Goal: Task Accomplishment & Management: Manage account settings

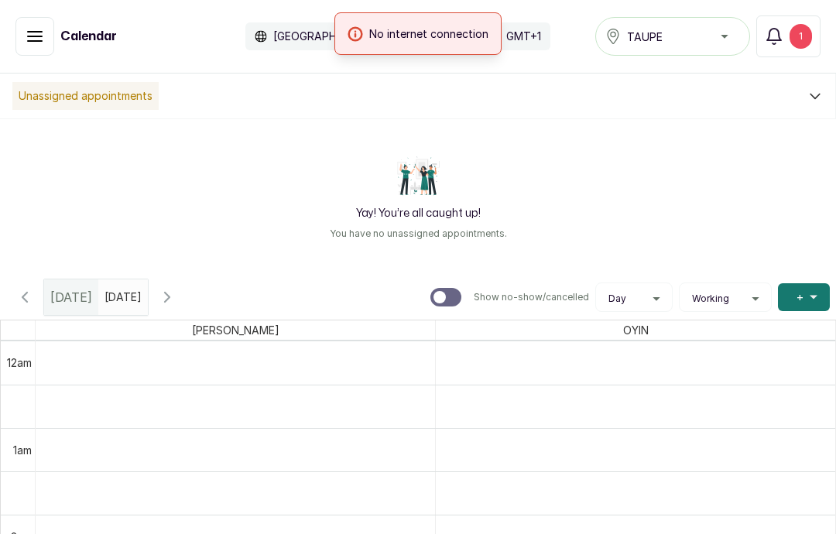
scroll to position [521, 0]
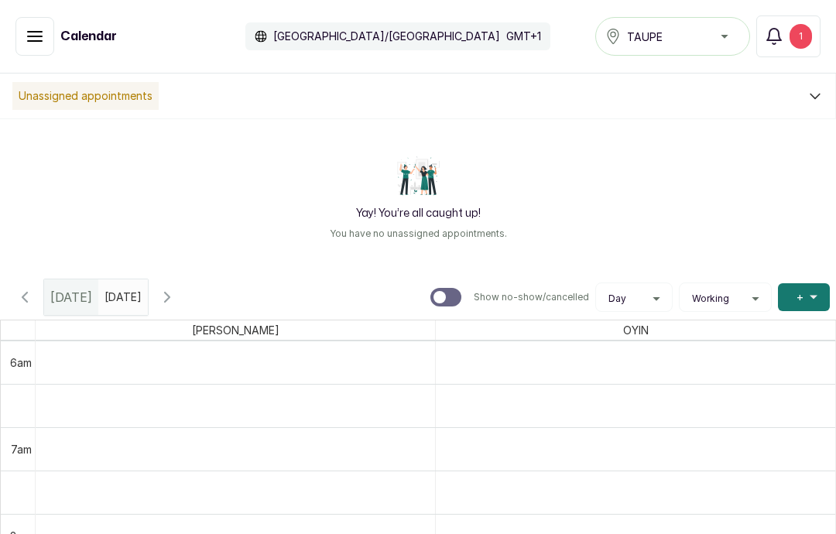
click at [786, 33] on button "Notifications 1" at bounding box center [789, 36] width 64 height 42
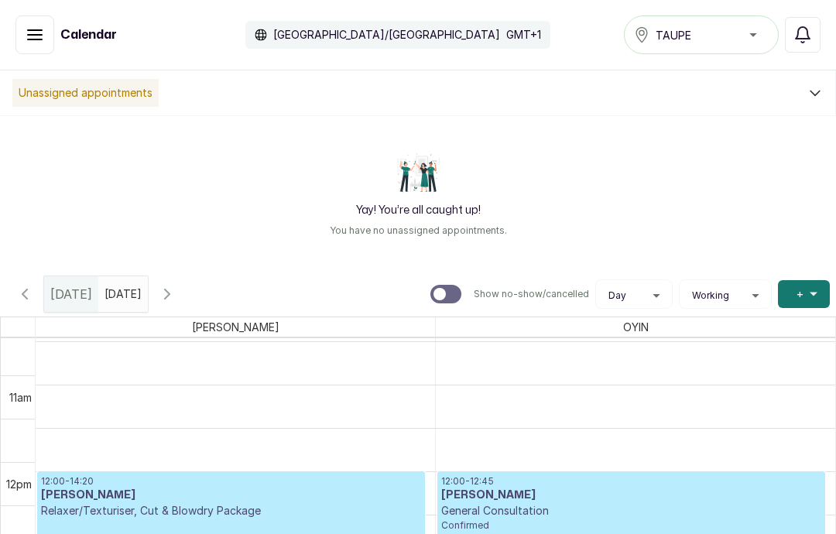
scroll to position [0, 0]
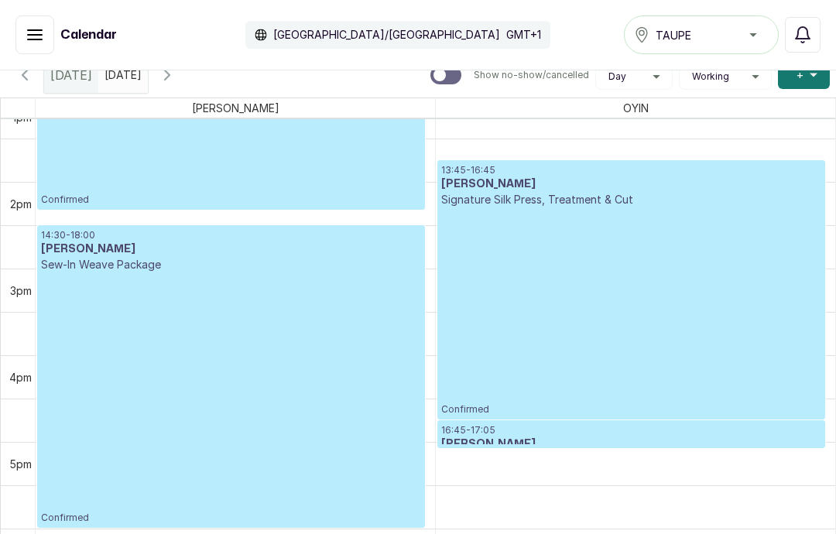
click at [41, 30] on icon "button" at bounding box center [35, 34] width 14 height 9
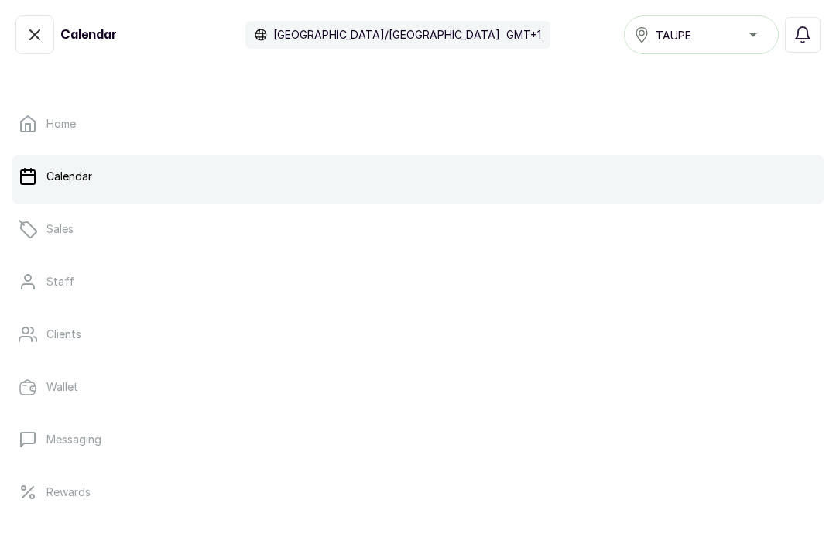
click at [57, 224] on p "Sales" at bounding box center [59, 228] width 27 height 15
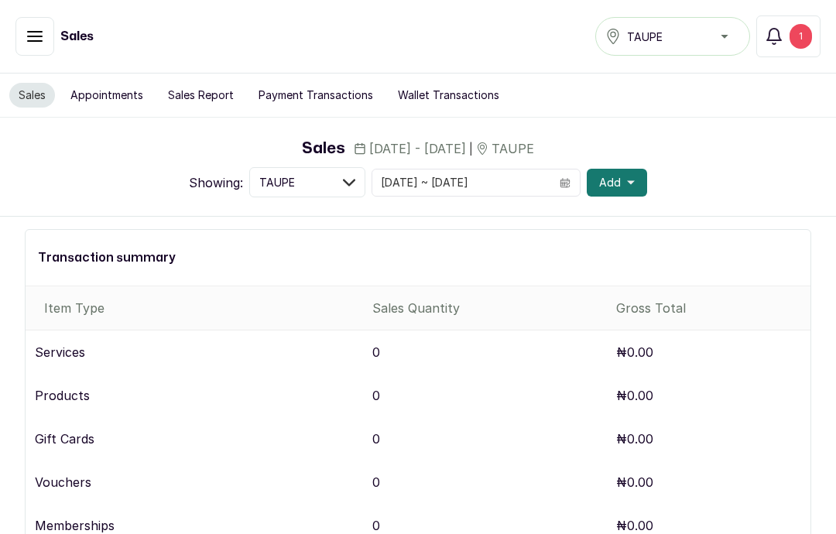
click at [794, 29] on div "1" at bounding box center [801, 36] width 22 height 25
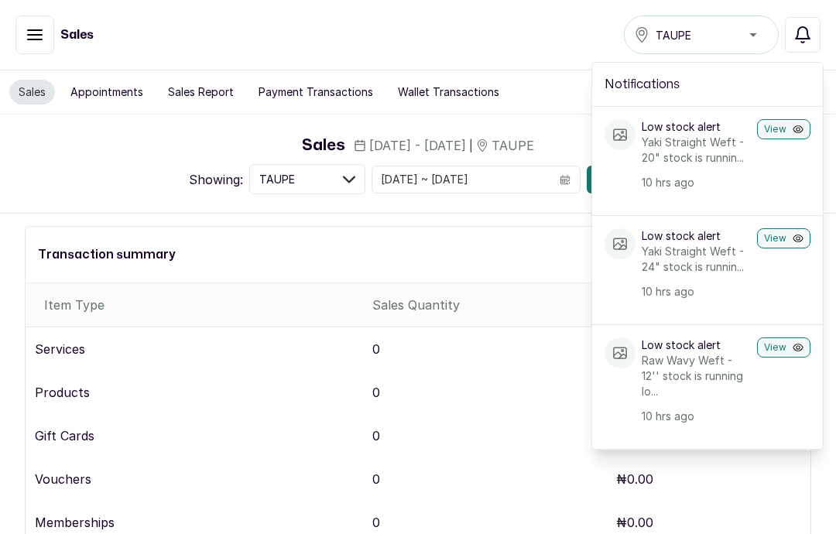
click at [812, 26] on icon "button" at bounding box center [803, 35] width 19 height 19
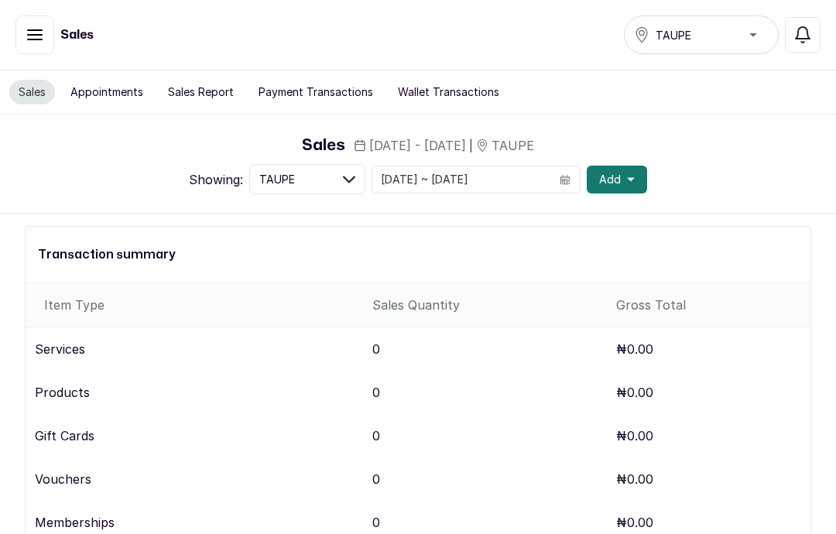
click at [46, 30] on button "button" at bounding box center [34, 34] width 39 height 39
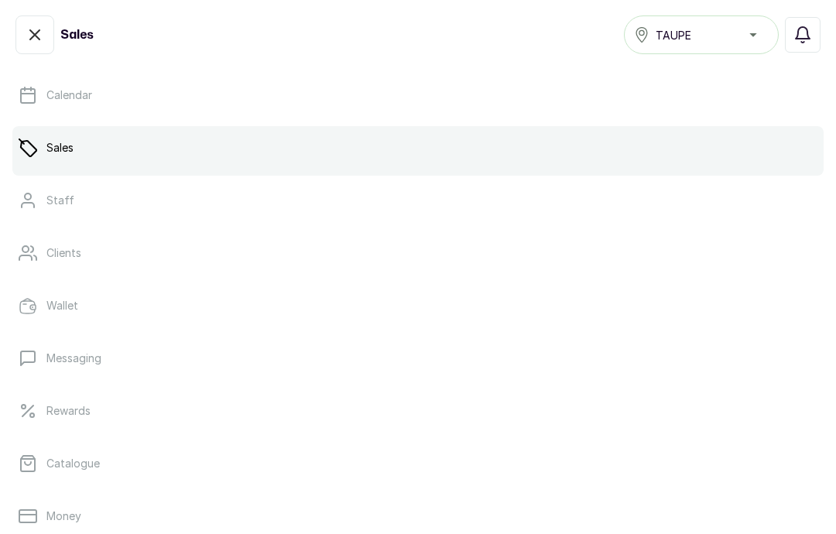
scroll to position [88, 0]
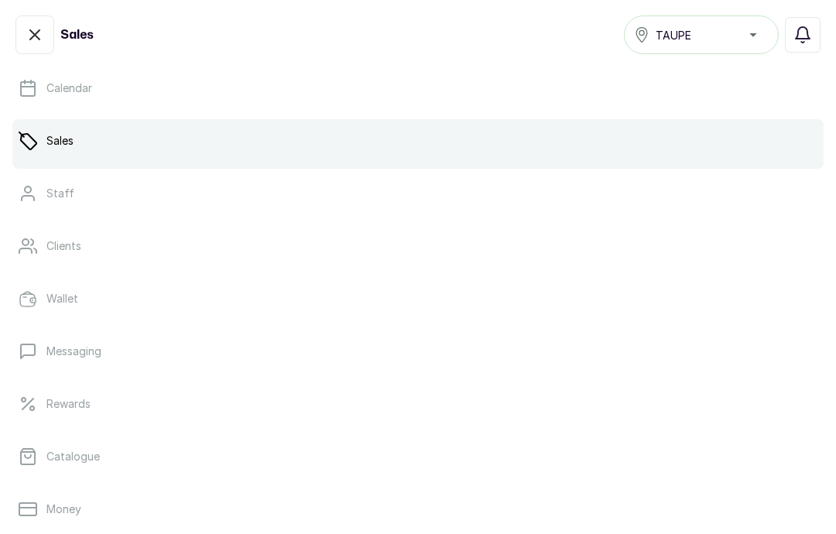
click at [120, 458] on link "Catalogue" at bounding box center [418, 456] width 812 height 43
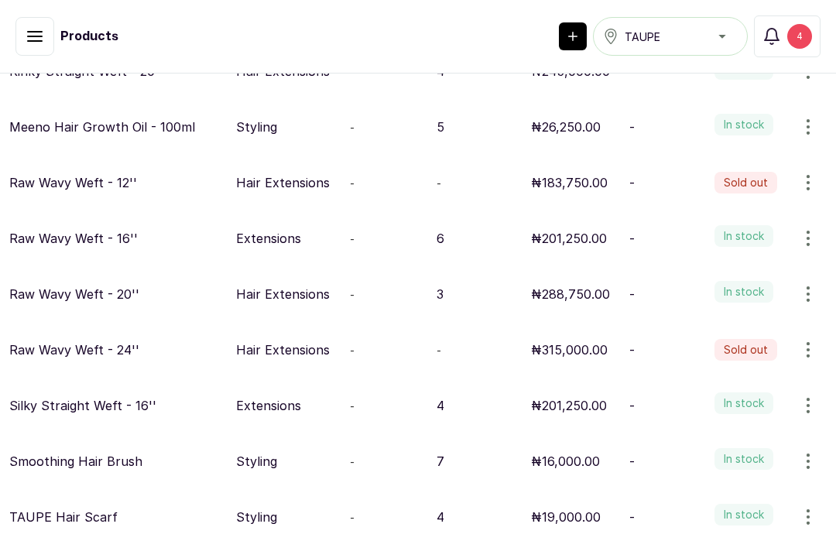
scroll to position [748, 0]
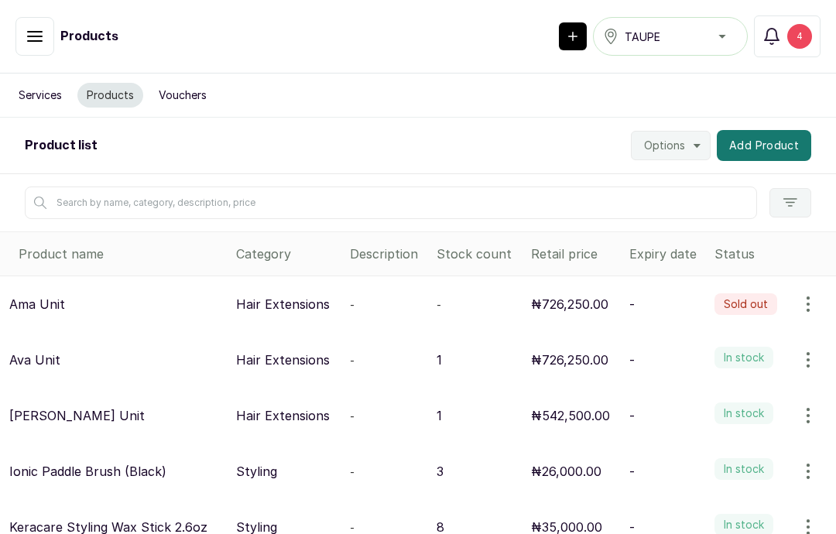
click at [802, 29] on div "4" at bounding box center [800, 36] width 25 height 25
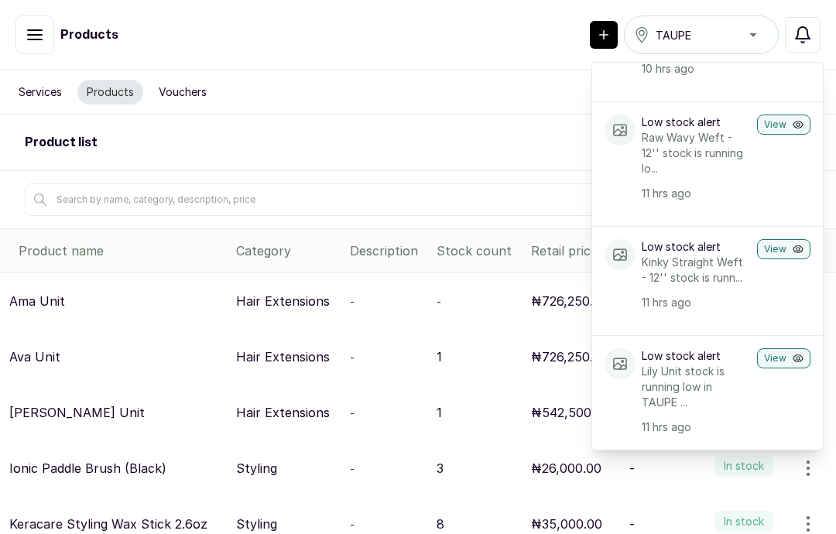
scroll to position [678, 0]
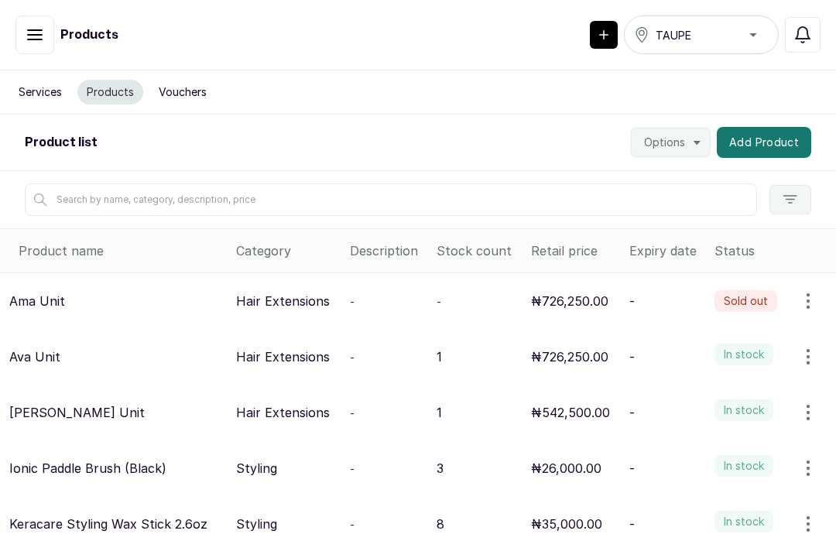
click at [774, 133] on button "Add Product" at bounding box center [764, 142] width 94 height 31
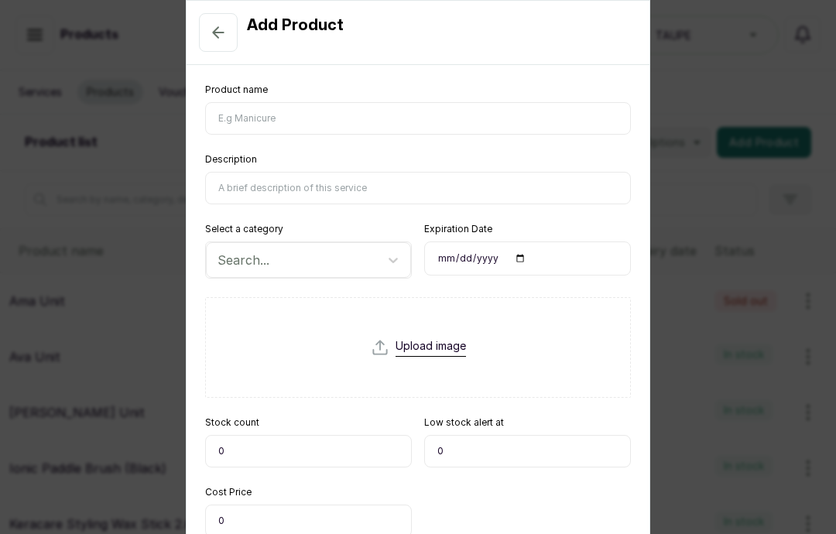
click at [300, 108] on input "Product name" at bounding box center [418, 118] width 426 height 33
paste input "Kinky Straight Weft - 16''"
click at [238, 122] on input "Kinky Straight Weft - 20''" at bounding box center [418, 118] width 426 height 33
type input "Silky Straight Weft - 20''"
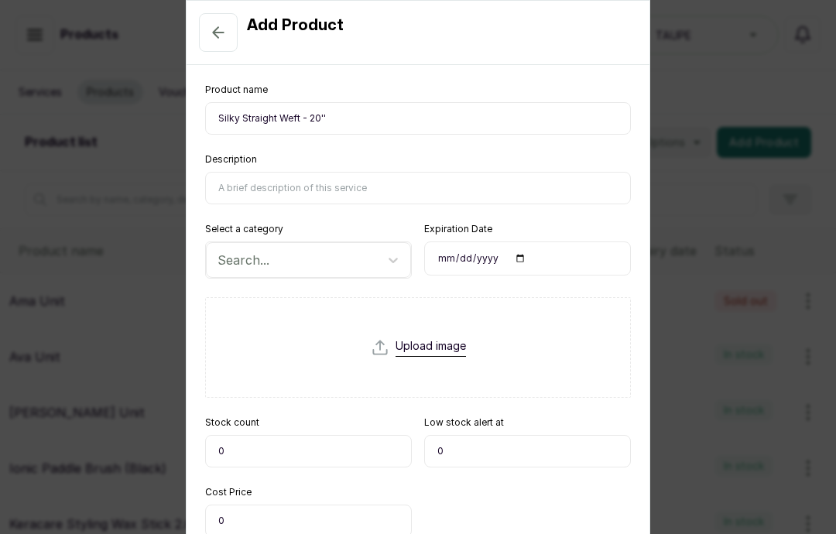
click at [279, 453] on input "0" at bounding box center [308, 451] width 207 height 33
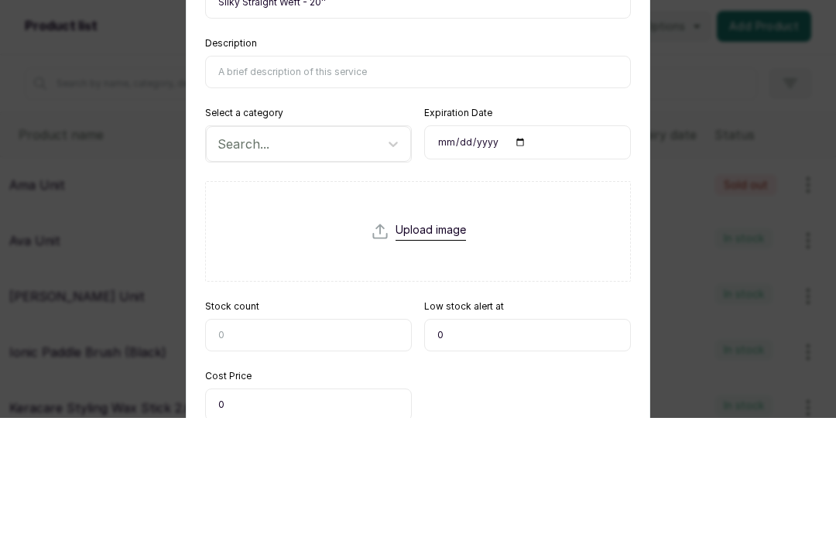
scroll to position [70, 0]
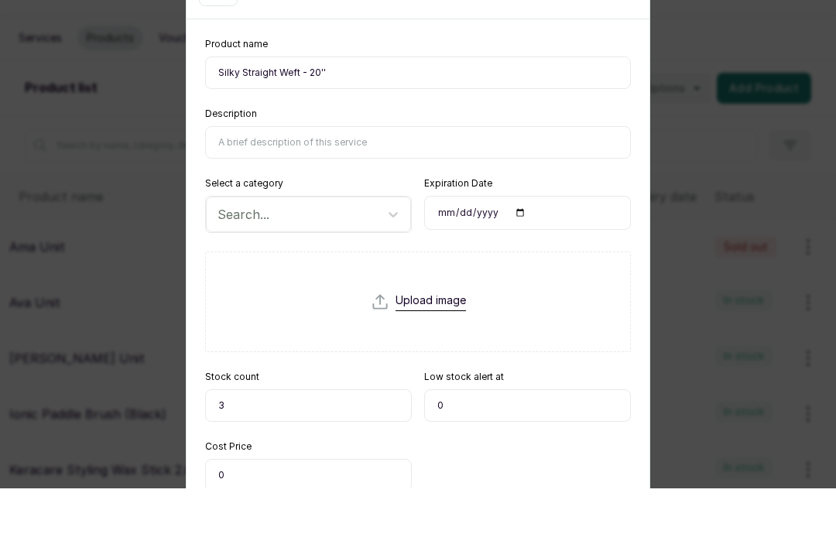
type input "3"
click at [465, 435] on input "0" at bounding box center [527, 451] width 207 height 33
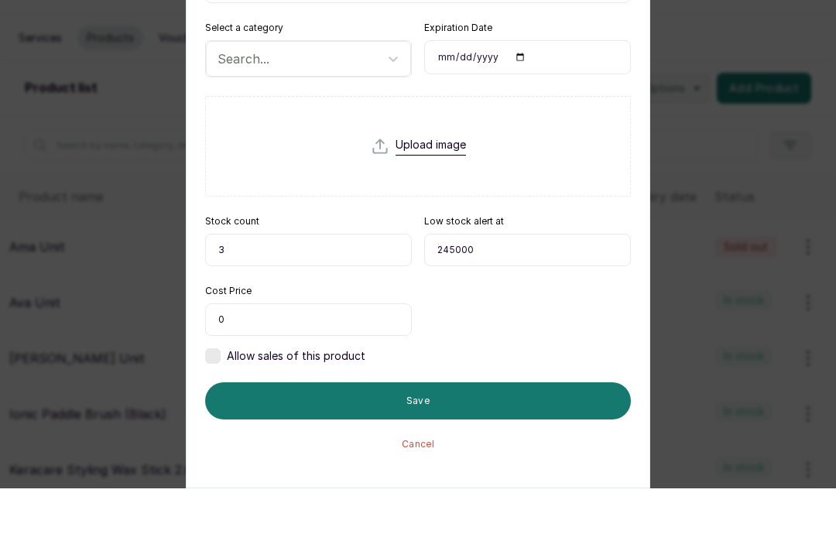
scroll to position [156, 0]
type input "245000"
click at [485, 428] on button "Save" at bounding box center [418, 446] width 426 height 37
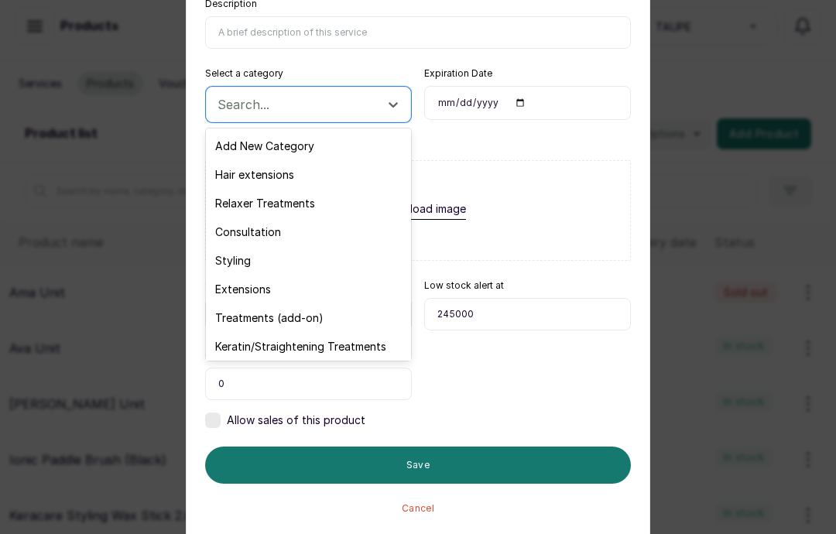
click at [280, 287] on div "Extensions" at bounding box center [308, 289] width 205 height 29
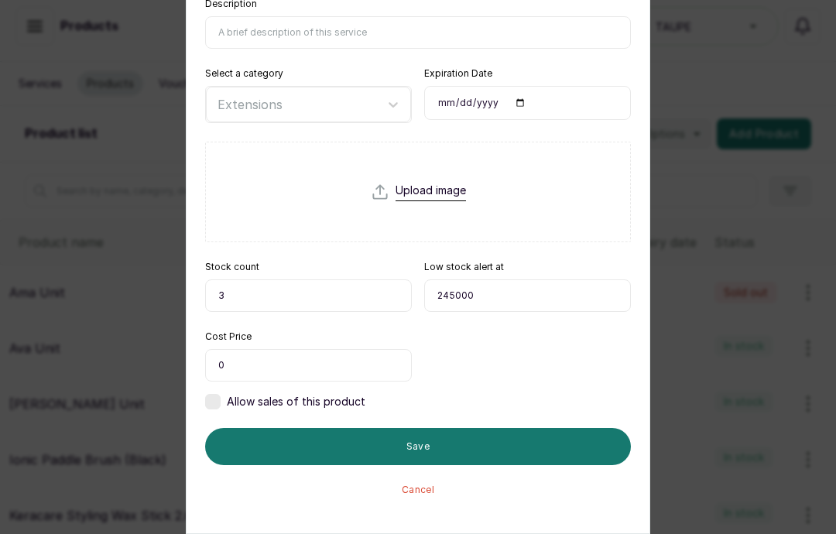
click at [430, 448] on button "Save" at bounding box center [418, 446] width 426 height 37
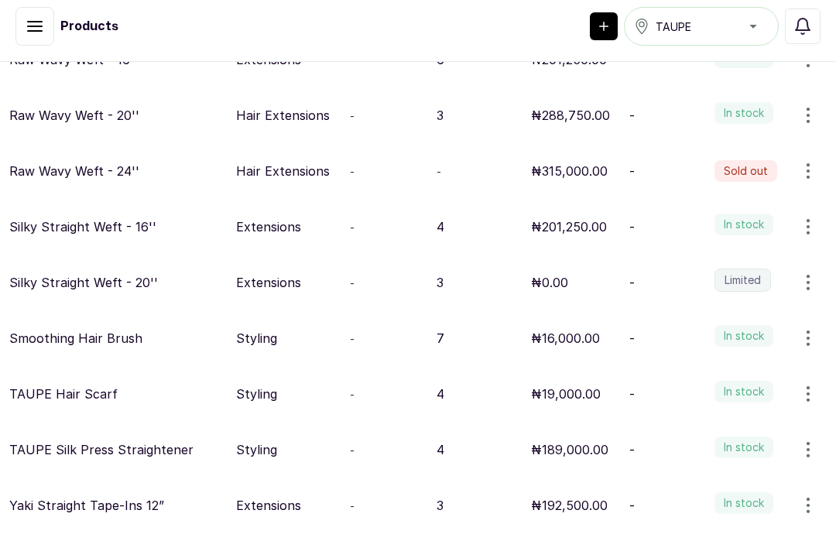
scroll to position [901, 0]
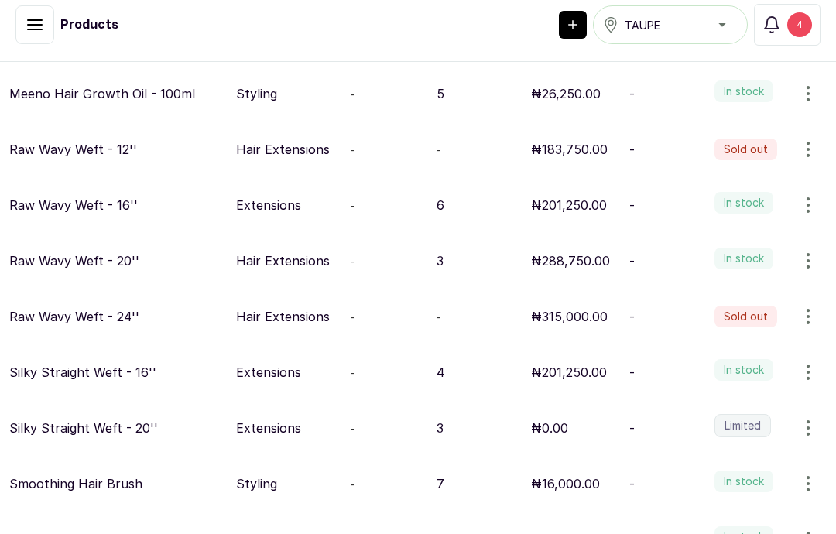
scroll to position [759, 0]
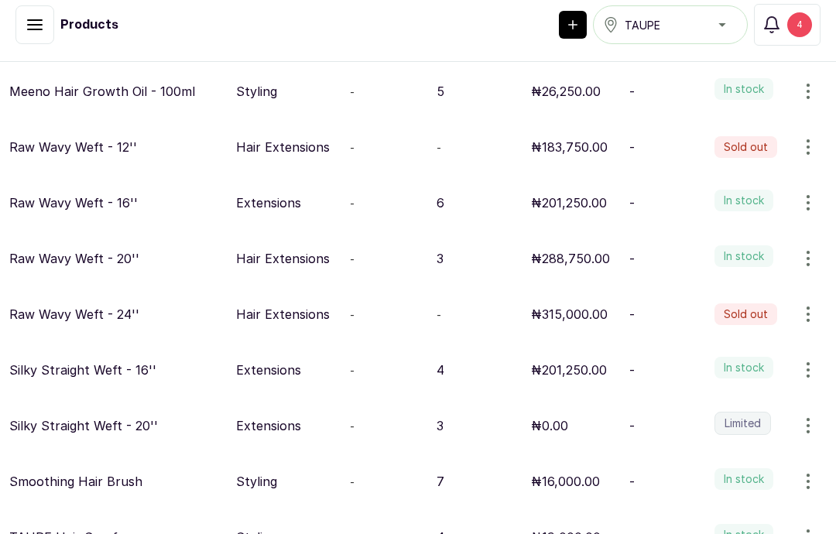
click at [812, 417] on icon "button" at bounding box center [808, 426] width 19 height 19
click at [708, 491] on span "Edit" at bounding box center [705, 500] width 22 height 19
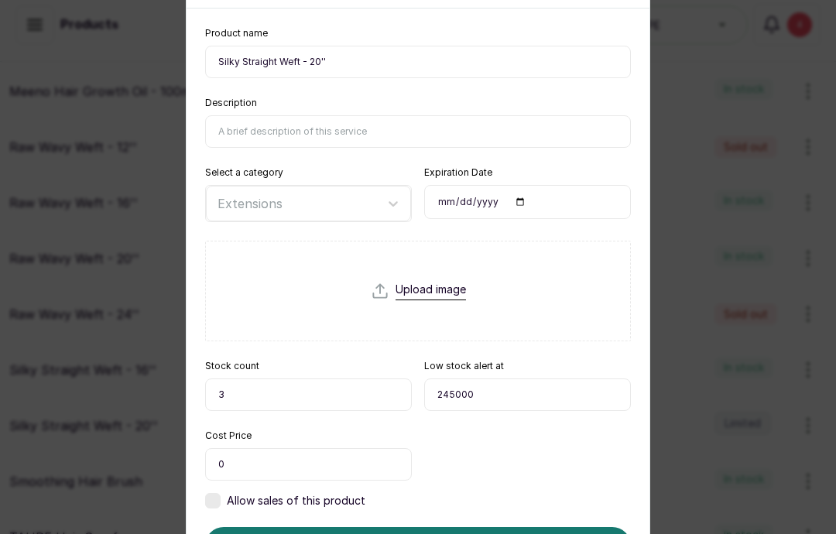
scroll to position [79, 0]
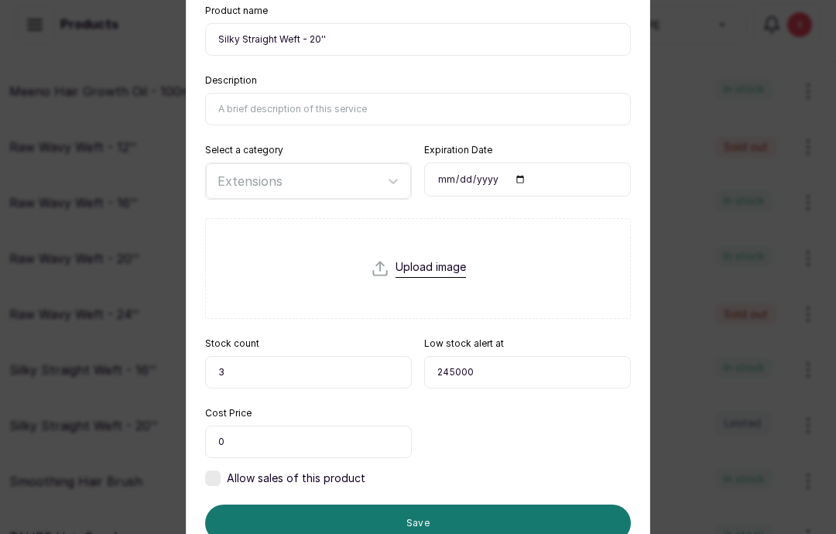
click at [323, 478] on span "Allow sales of this product" at bounding box center [296, 478] width 139 height 15
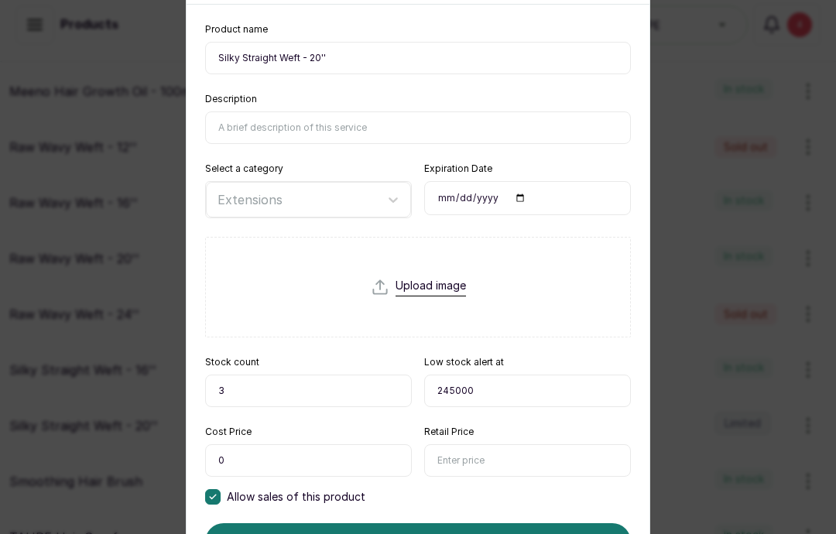
scroll to position [56, 0]
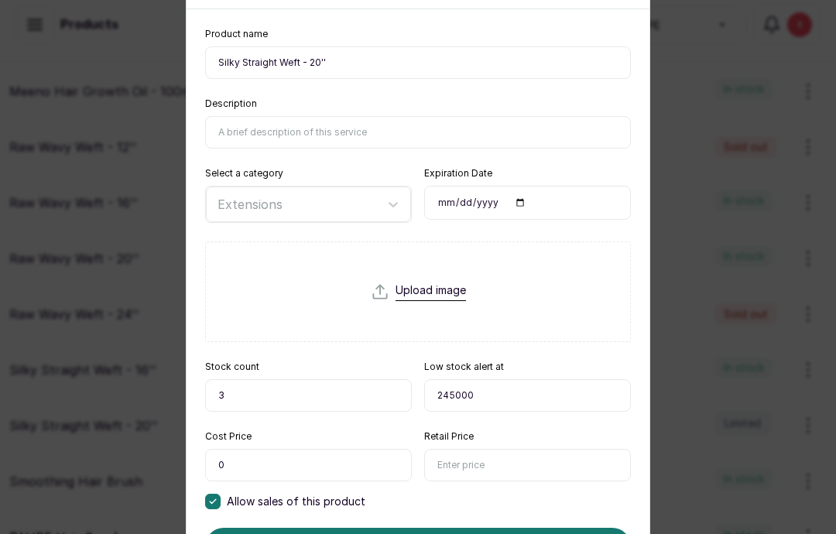
click at [503, 411] on input "245000" at bounding box center [527, 395] width 207 height 33
click at [505, 414] on form "Product name Silky Straight Weft - 20'' Description Select a category Extension…" at bounding box center [418, 312] width 426 height 568
click at [527, 386] on input "245000" at bounding box center [527, 395] width 207 height 33
click at [509, 393] on input "245000" at bounding box center [527, 395] width 207 height 33
type input "2"
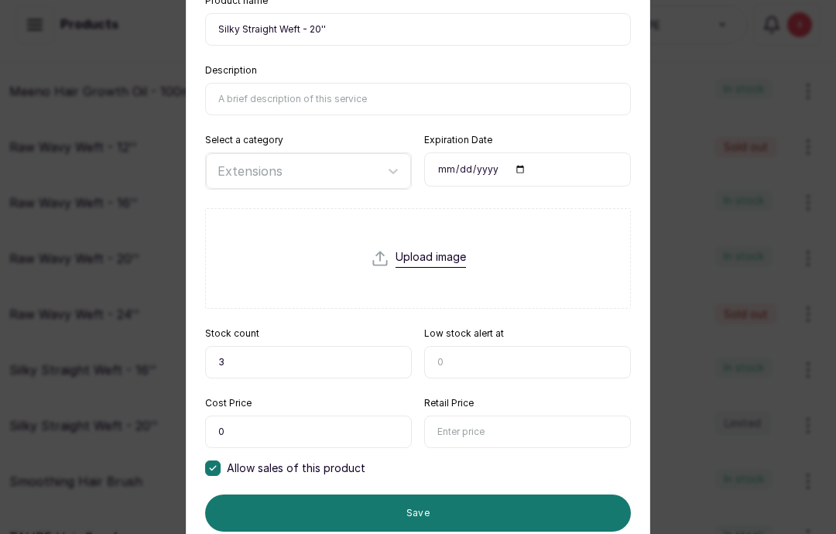
scroll to position [88, 0]
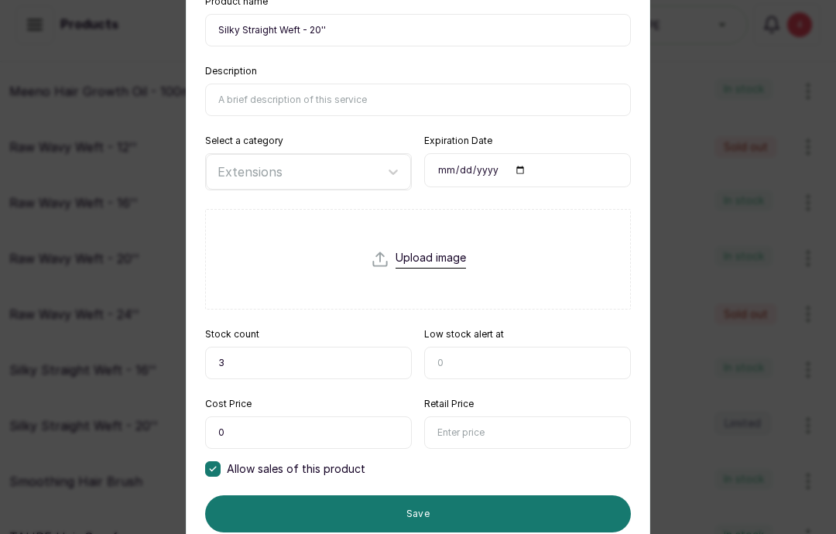
click at [501, 441] on input "text" at bounding box center [527, 433] width 207 height 33
type input "245,000"
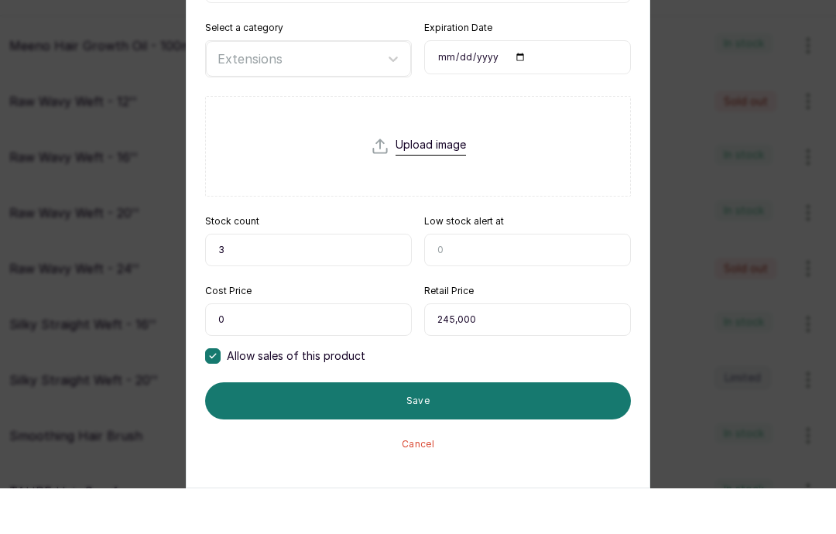
scroll to position [156, 0]
click at [482, 428] on button "Save" at bounding box center [418, 446] width 426 height 37
type input "0"
click at [499, 428] on button "Save" at bounding box center [418, 446] width 426 height 37
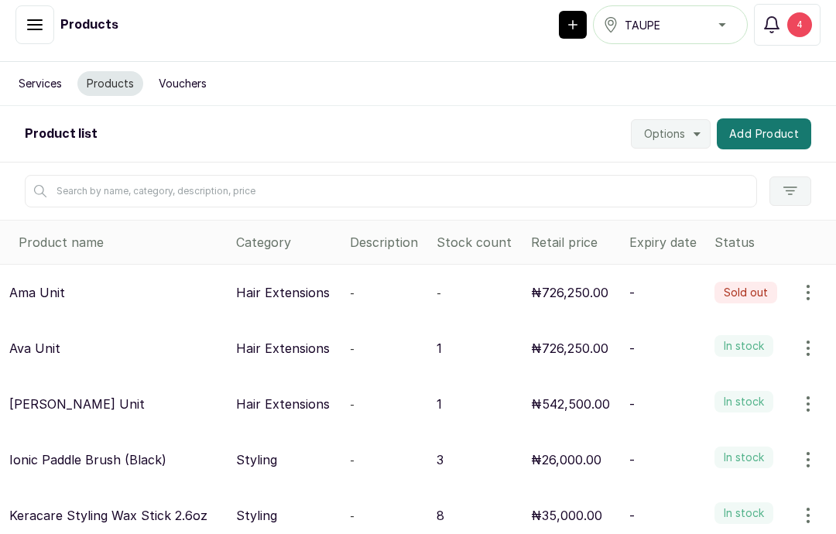
scroll to position [0, 0]
click at [748, 118] on button "Add Product" at bounding box center [764, 133] width 94 height 31
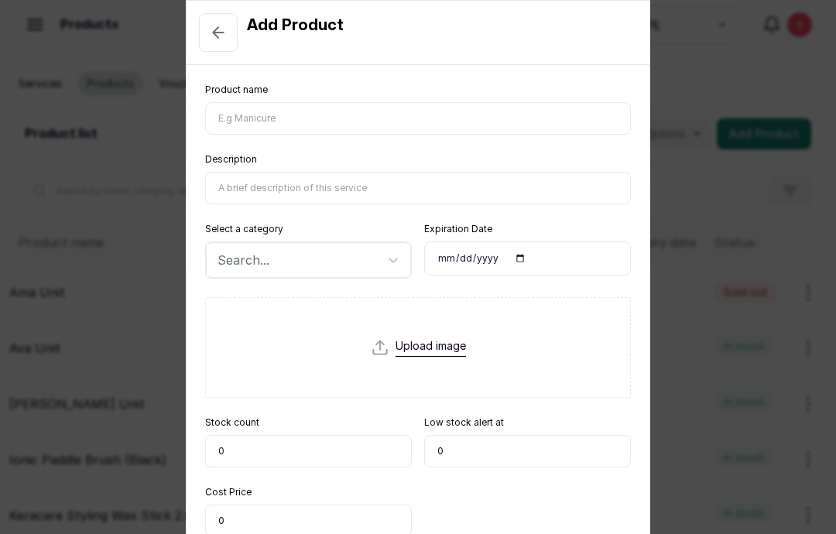
click at [445, 120] on input "Product name" at bounding box center [418, 118] width 426 height 33
type input "Gummy Wax"
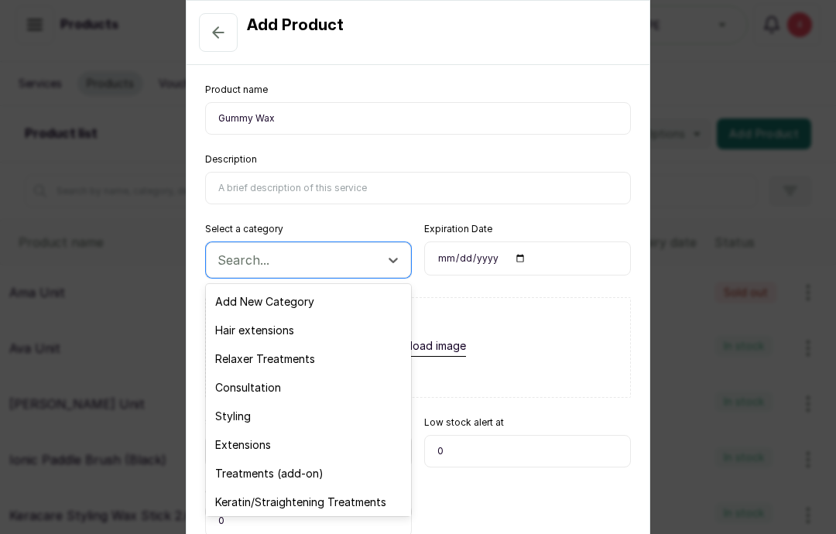
click at [305, 412] on div "Styling" at bounding box center [308, 416] width 205 height 29
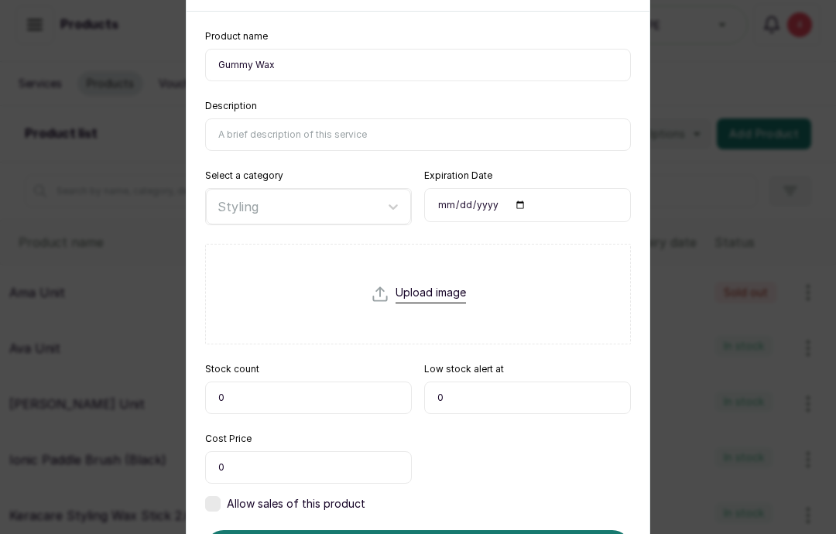
scroll to position [74, 0]
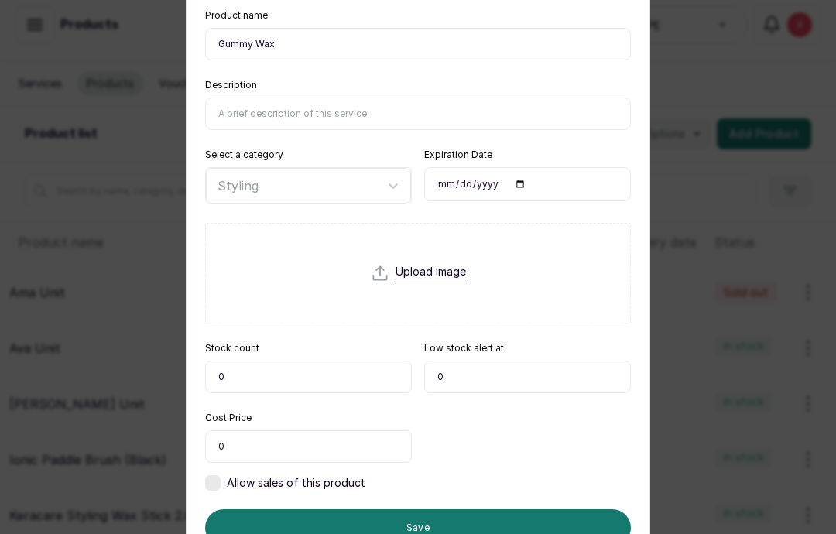
click at [327, 381] on input "0" at bounding box center [308, 377] width 207 height 33
type input "2"
click at [507, 374] on input "0" at bounding box center [527, 377] width 207 height 33
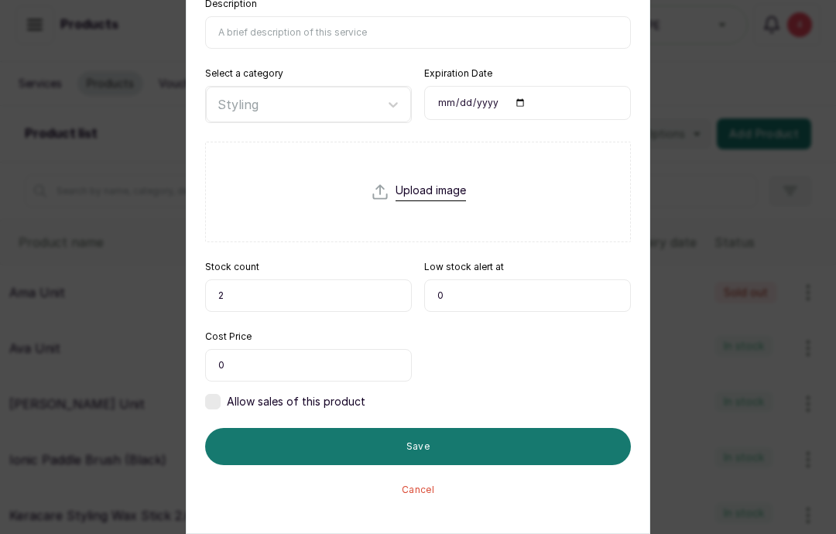
scroll to position [156, 0]
click at [335, 404] on span "Allow sales of this product" at bounding box center [296, 401] width 139 height 15
click at [496, 372] on input "0" at bounding box center [527, 365] width 207 height 33
type input "15,000"
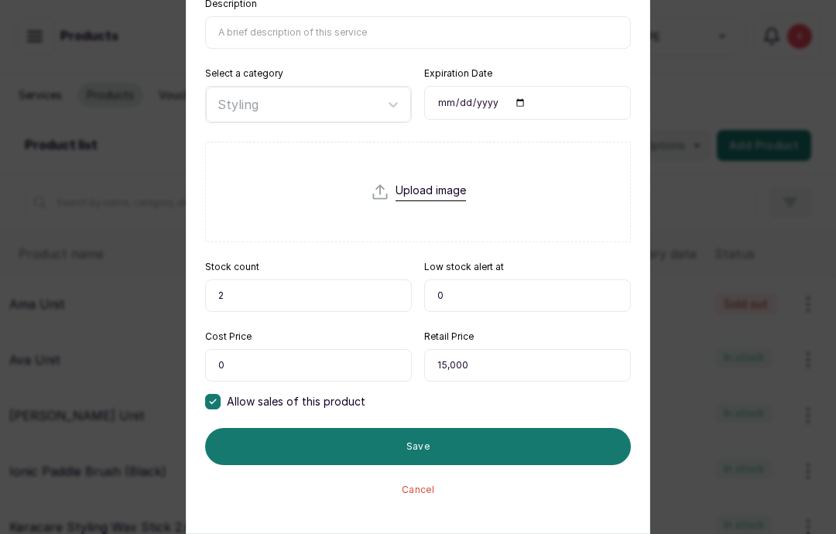
click at [494, 446] on button "Save" at bounding box center [418, 446] width 426 height 37
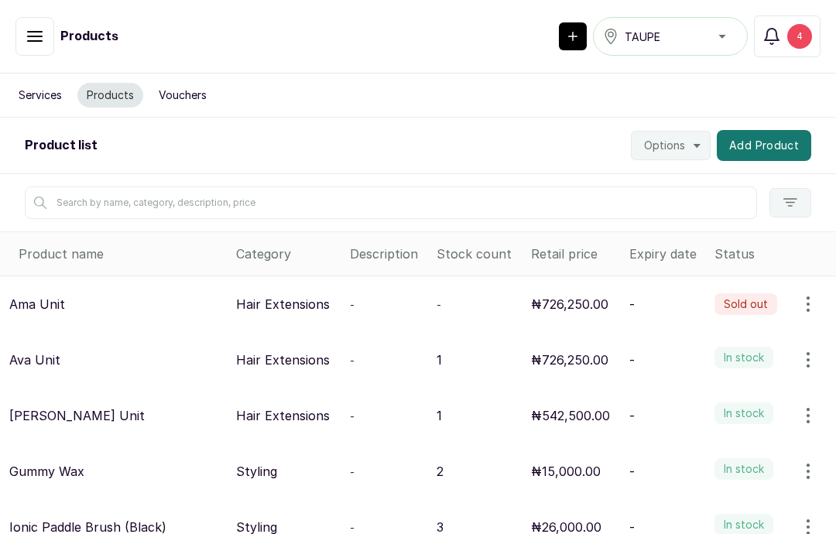
click at [798, 29] on div "4" at bounding box center [800, 36] width 25 height 25
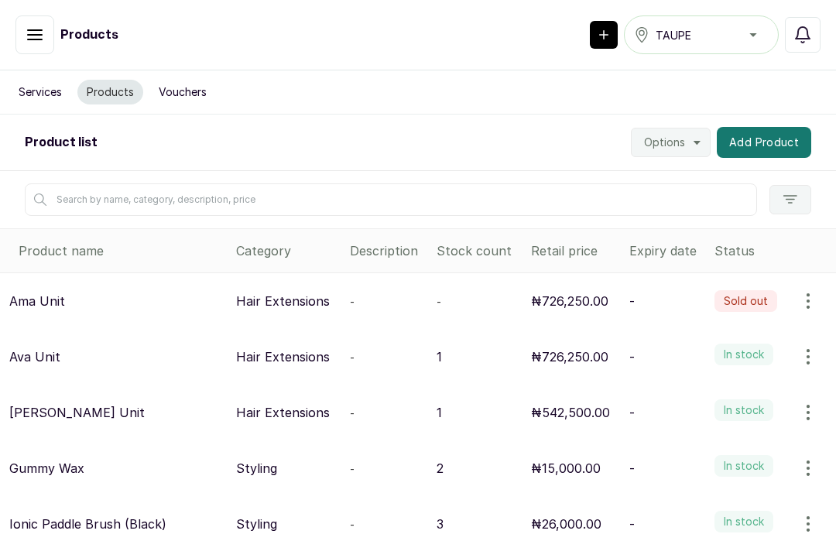
click at [43, 86] on button "Services" at bounding box center [40, 92] width 62 height 25
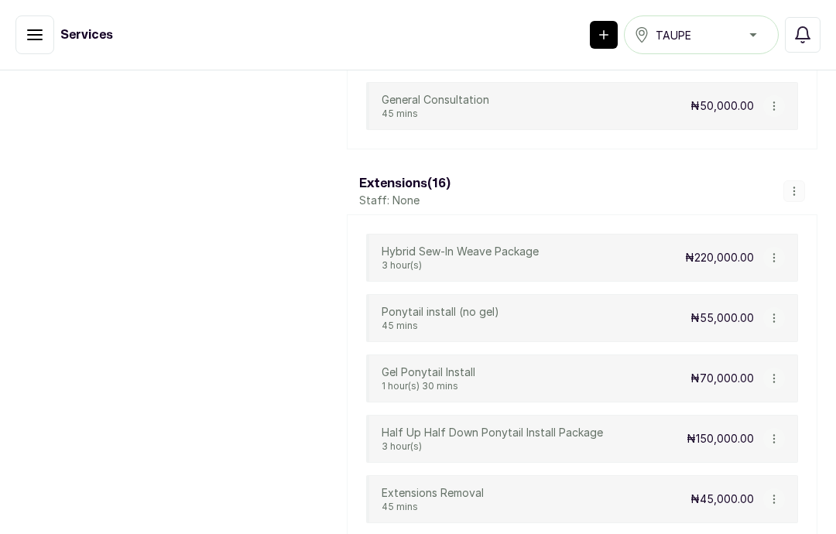
scroll to position [967, 0]
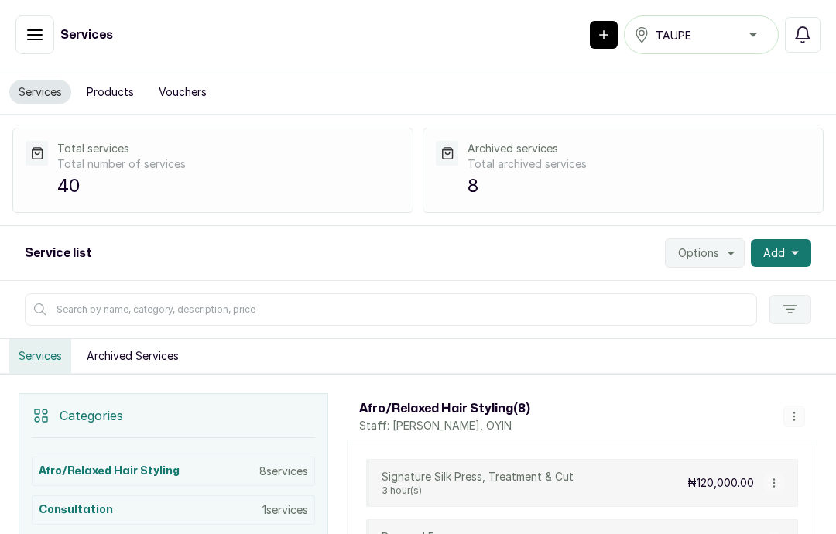
scroll to position [0, 0]
click at [35, 46] on button "button" at bounding box center [34, 34] width 39 height 39
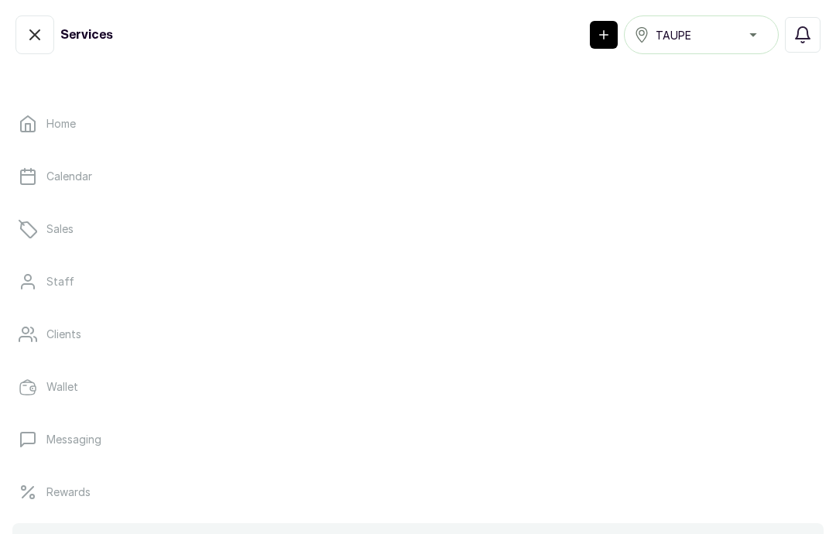
click at [85, 110] on link "Home" at bounding box center [418, 123] width 812 height 43
